Goal: Information Seeking & Learning: Learn about a topic

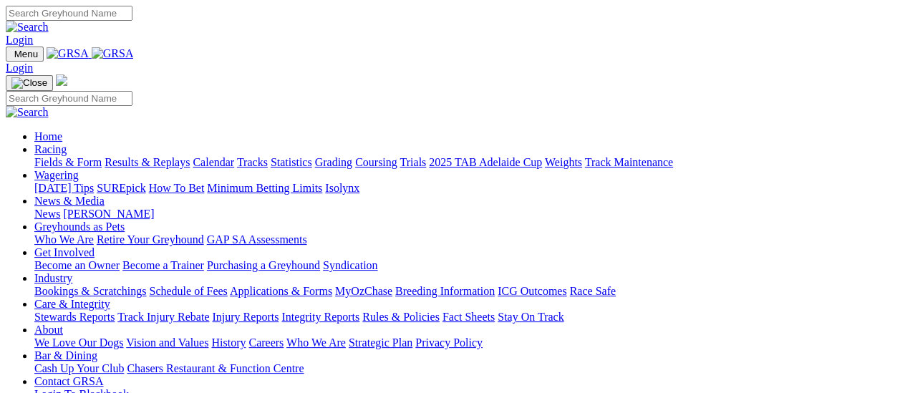
click at [82, 156] on link "Fields & Form" at bounding box center [67, 162] width 67 height 12
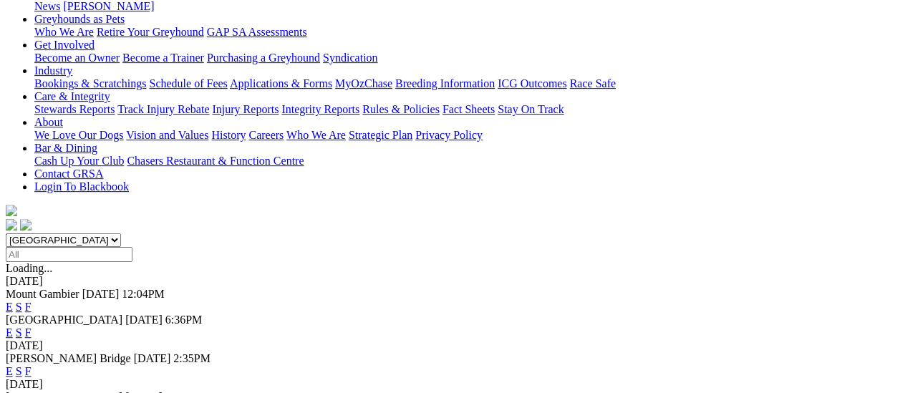
scroll to position [358, 0]
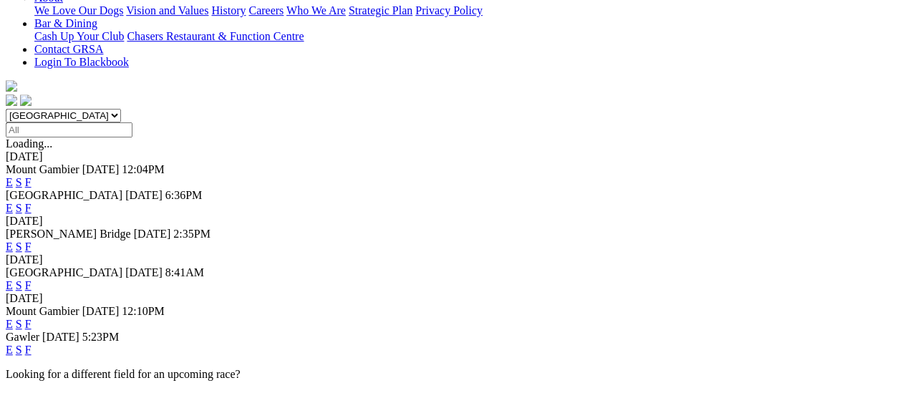
click at [31, 344] on link "F" at bounding box center [28, 350] width 6 height 12
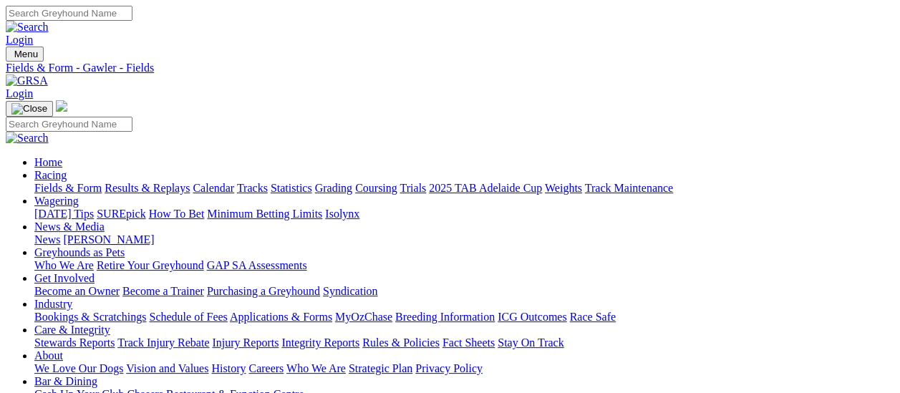
click at [39, 182] on link "Fields & Form" at bounding box center [67, 188] width 67 height 12
click at [105, 220] on link "News & Media" at bounding box center [69, 226] width 70 height 12
click at [154, 233] on link "[PERSON_NAME]" at bounding box center [108, 239] width 91 height 12
click at [60, 233] on link "News" at bounding box center [47, 239] width 26 height 12
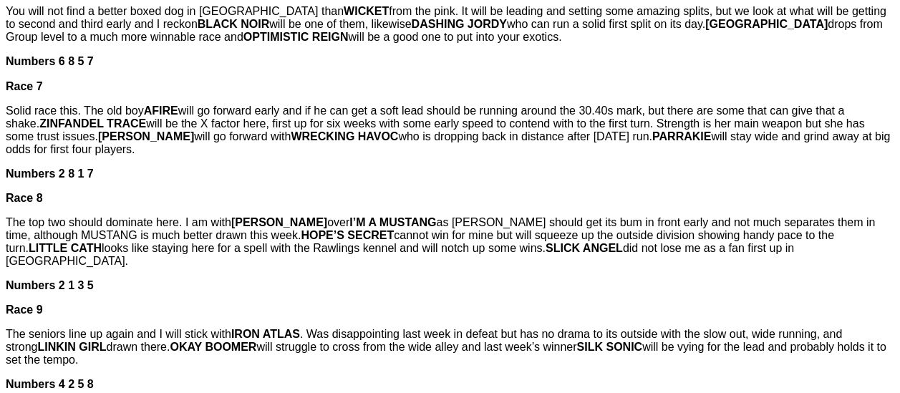
scroll to position [1289, 0]
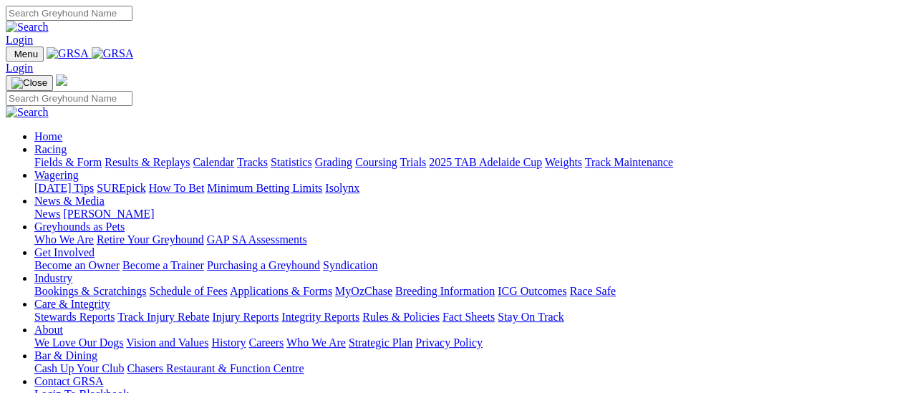
click at [72, 156] on link "Fields & Form" at bounding box center [67, 162] width 67 height 12
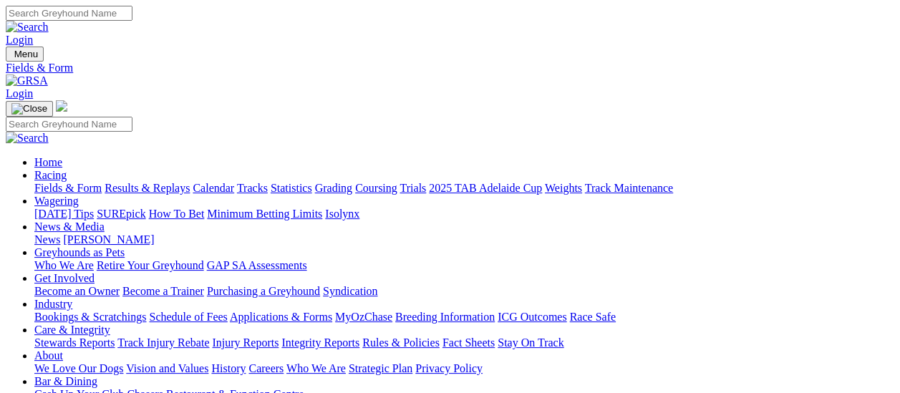
scroll to position [143, 0]
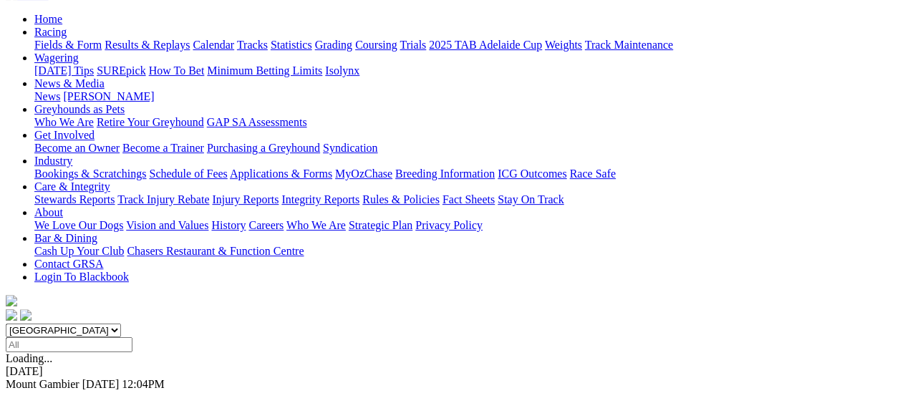
click at [31, 391] on link "F" at bounding box center [28, 397] width 6 height 12
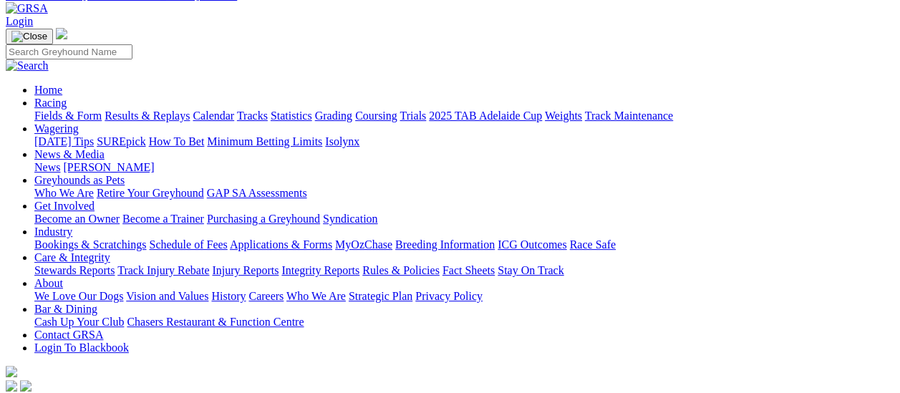
scroll to position [72, 0]
click at [65, 110] on link "Fields & Form" at bounding box center [67, 116] width 67 height 12
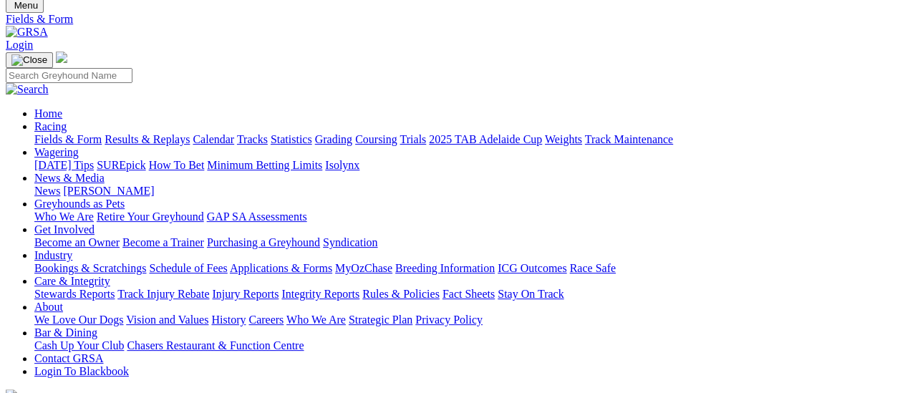
scroll to position [72, 0]
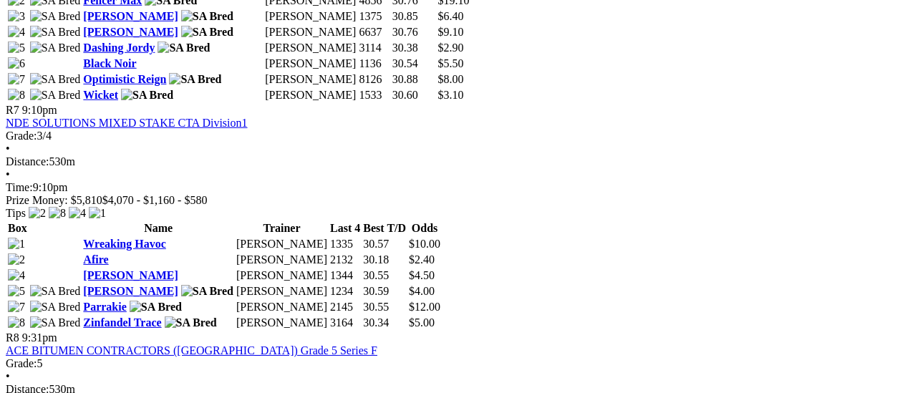
scroll to position [1861, 0]
